Goal: Book appointment/travel/reservation

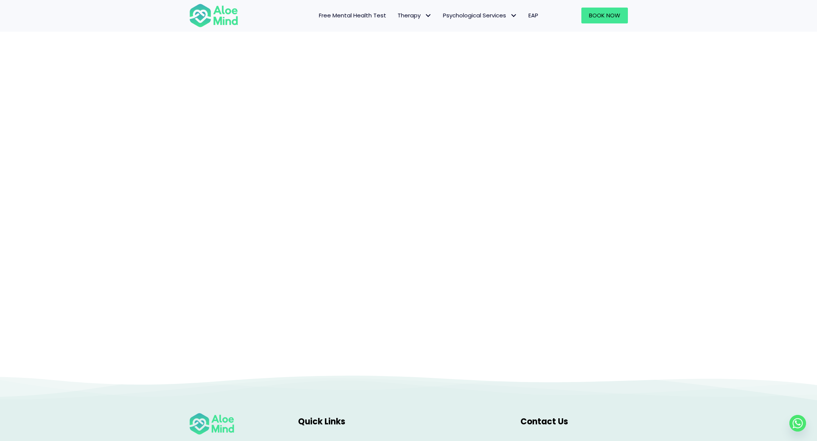
scroll to position [114, 0]
